Goal: Entertainment & Leisure: Consume media (video, audio)

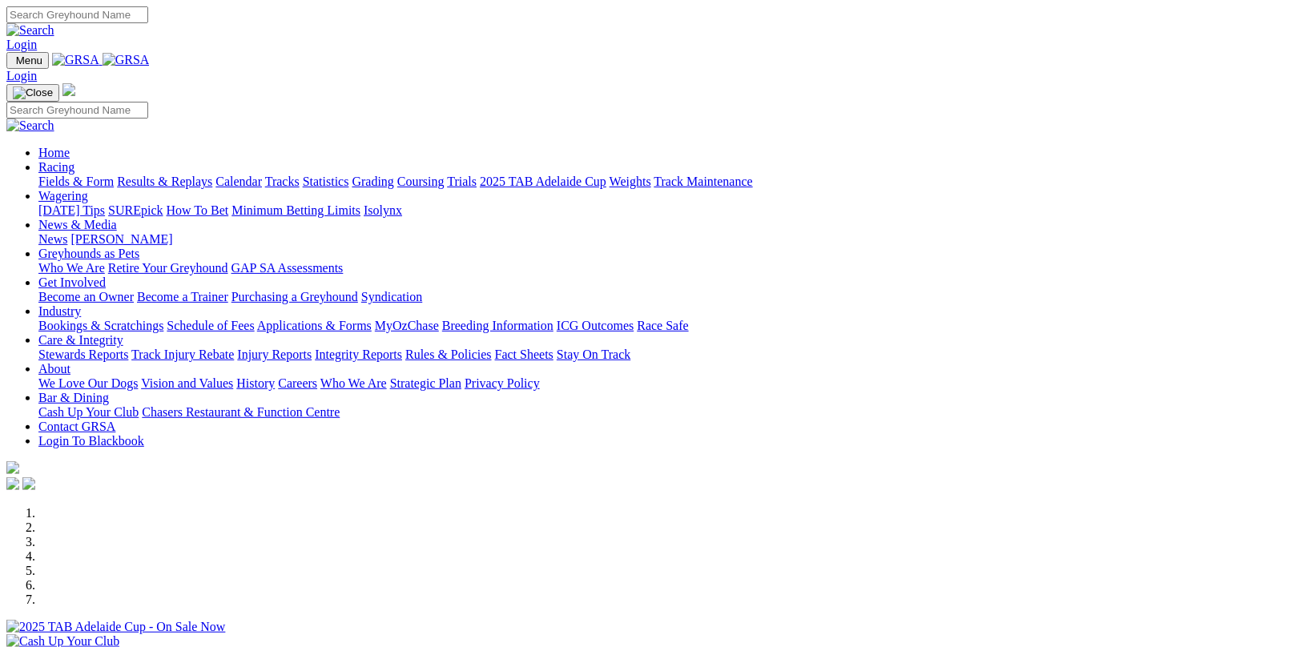
click at [208, 175] on link "Results & Replays" at bounding box center [164, 182] width 95 height 14
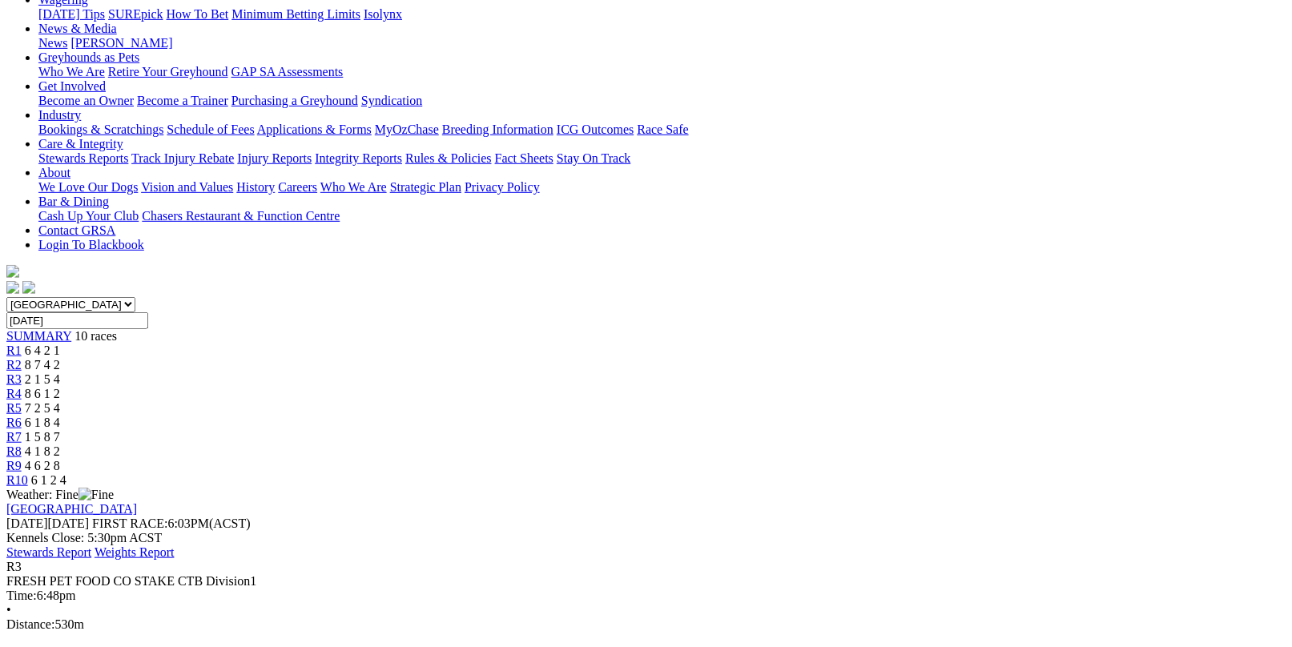
scroll to position [240, 0]
